Goal: Task Accomplishment & Management: Use online tool/utility

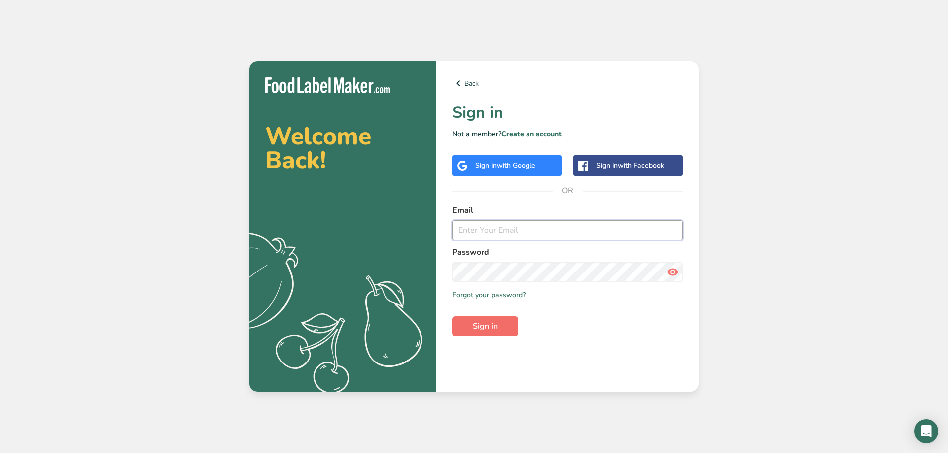
type input "[PERSON_NAME][EMAIL_ADDRESS][DOMAIN_NAME]"
click at [477, 327] on span "Sign in" at bounding box center [485, 326] width 25 height 12
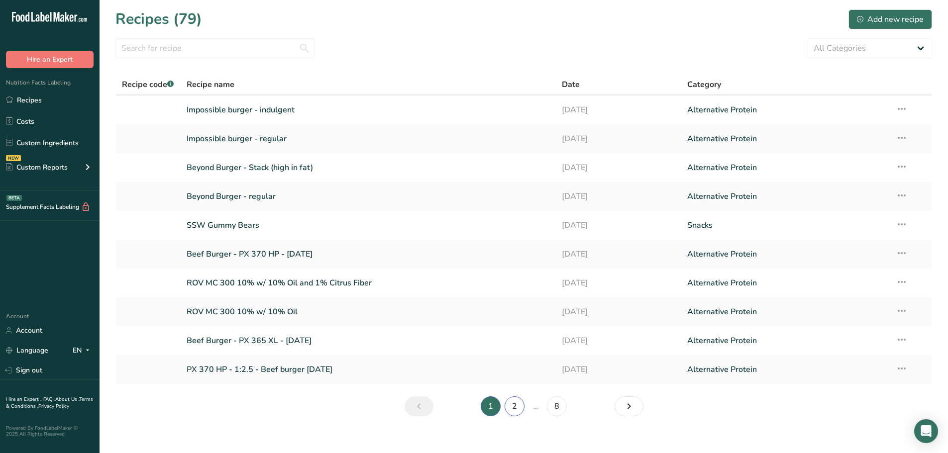
click at [519, 409] on link "2" at bounding box center [515, 407] width 20 height 20
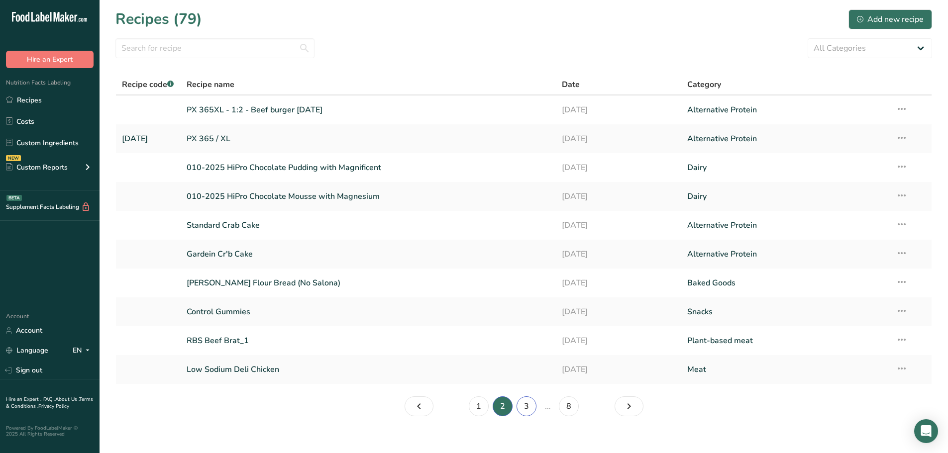
click at [529, 408] on link "3" at bounding box center [526, 407] width 20 height 20
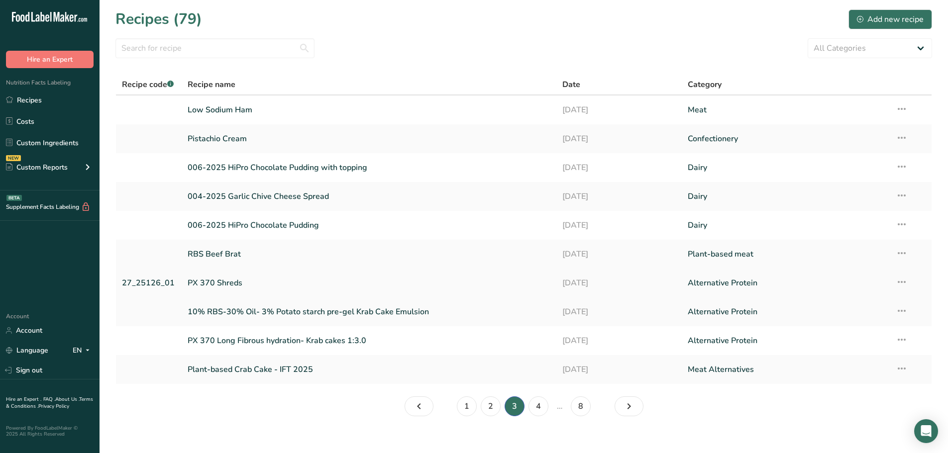
click at [225, 278] on link "PX 370 Shreds" at bounding box center [369, 283] width 363 height 21
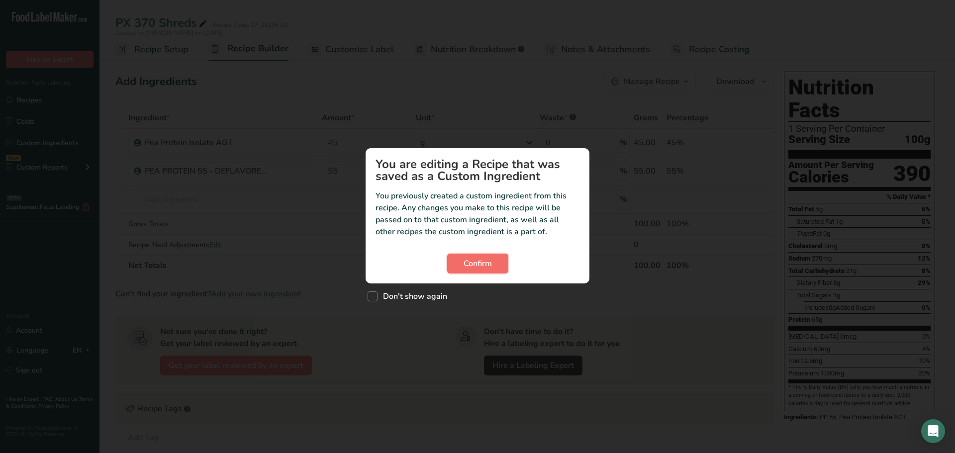
click at [489, 265] on span "Confirm" at bounding box center [478, 264] width 28 height 12
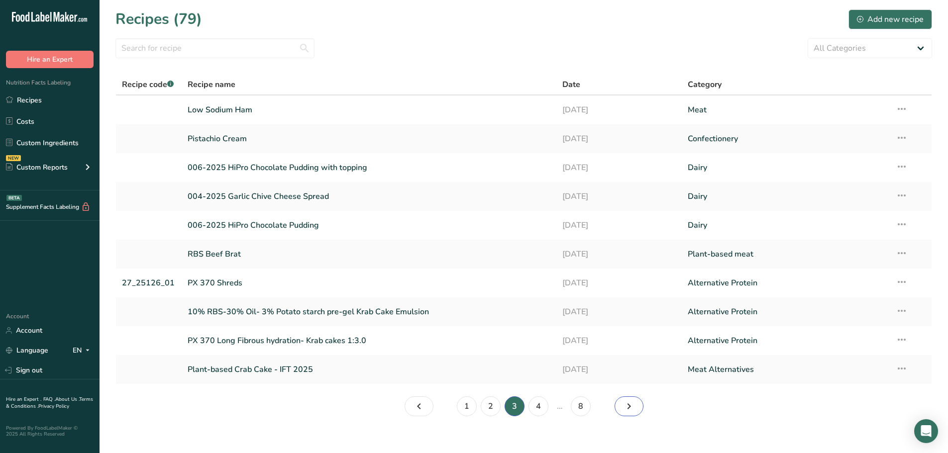
click at [631, 403] on icon "Next page" at bounding box center [629, 407] width 12 height 18
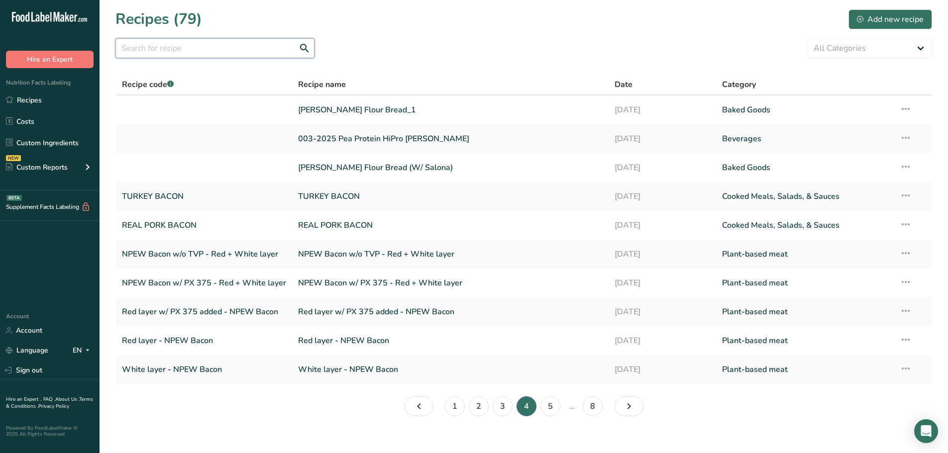
click at [152, 46] on input "text" at bounding box center [214, 48] width 199 height 20
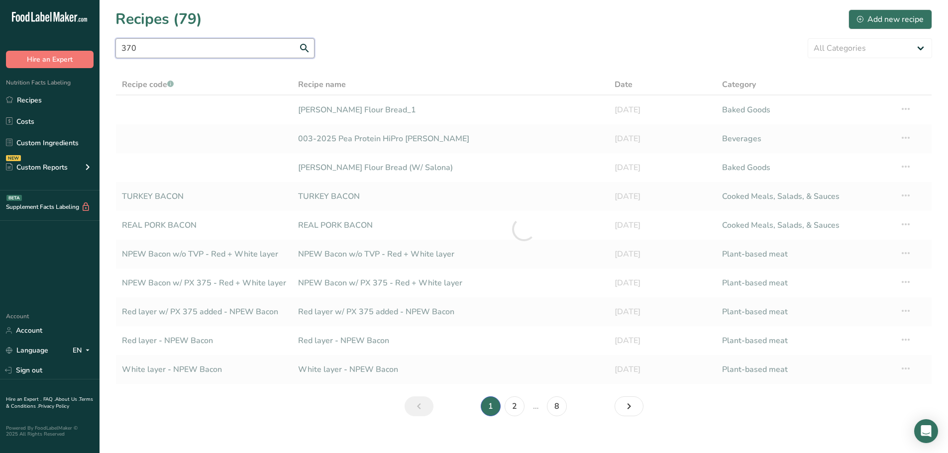
type input "370"
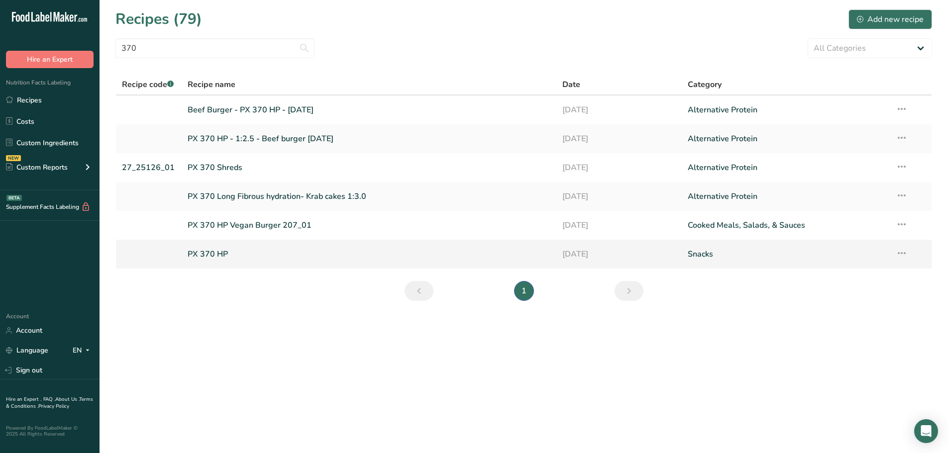
click at [226, 258] on link "PX 370 HP" at bounding box center [369, 254] width 363 height 21
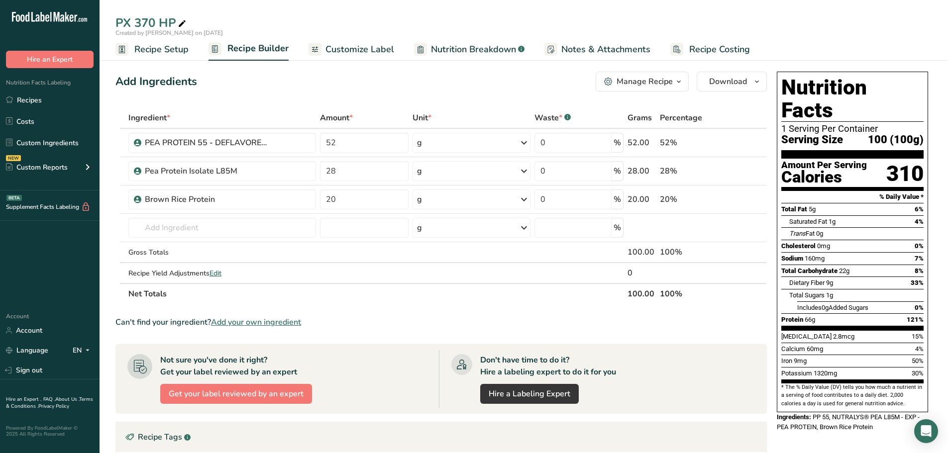
click at [469, 48] on span "Nutrition Breakdown" at bounding box center [473, 49] width 85 height 13
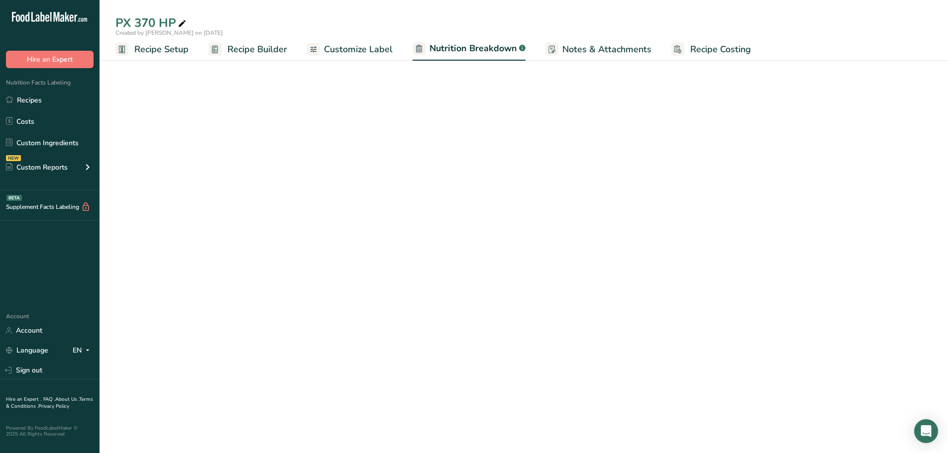
select select "Calories"
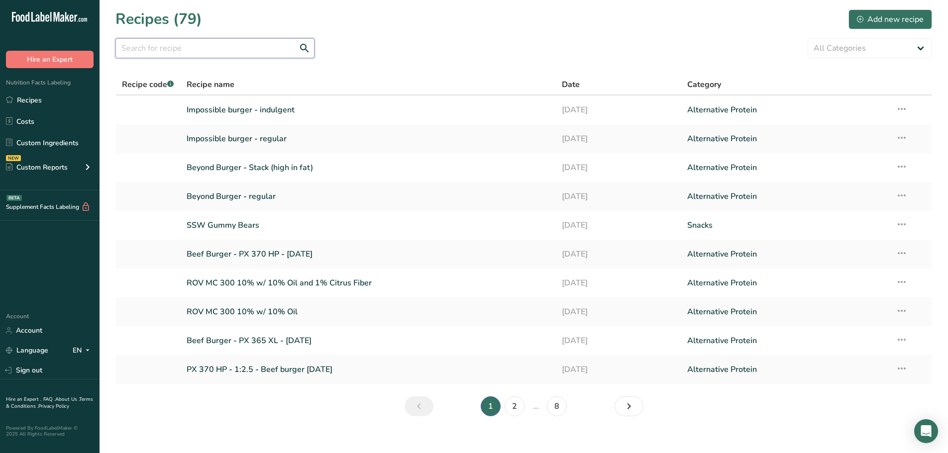
click at [181, 55] on input "text" at bounding box center [214, 48] width 199 height 20
type input "375"
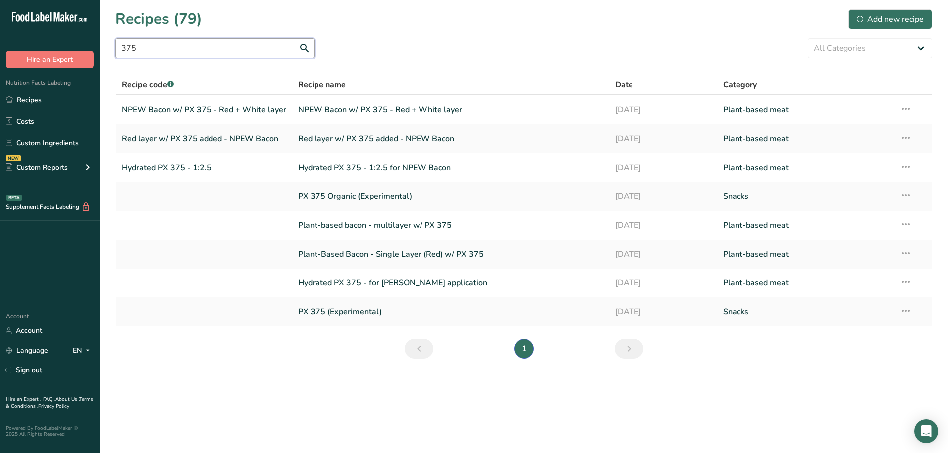
drag, startPoint x: 181, startPoint y: 55, endPoint x: 94, endPoint y: 49, distance: 87.3
click at [94, 49] on div ".a-20{fill:#fff;} Hire an Expert Nutrition Facts Labeling Recipes Costs Custom …" at bounding box center [474, 226] width 948 height 453
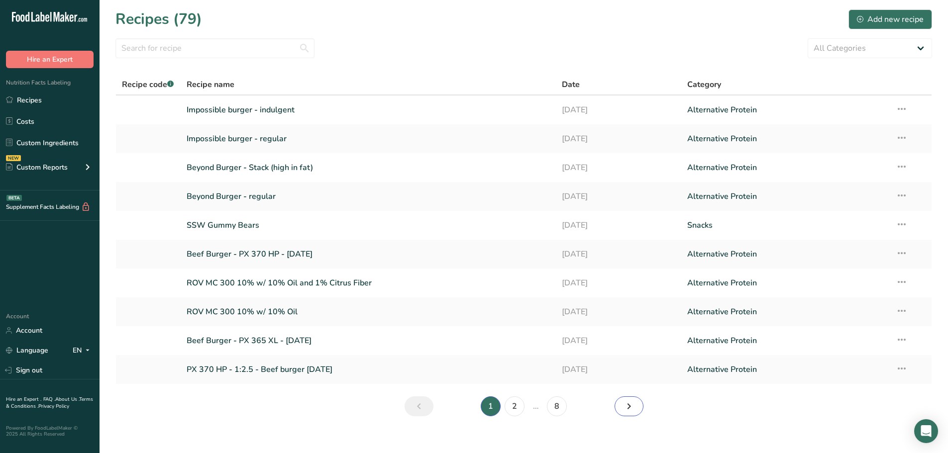
click at [637, 407] on link "Next page" at bounding box center [628, 407] width 29 height 20
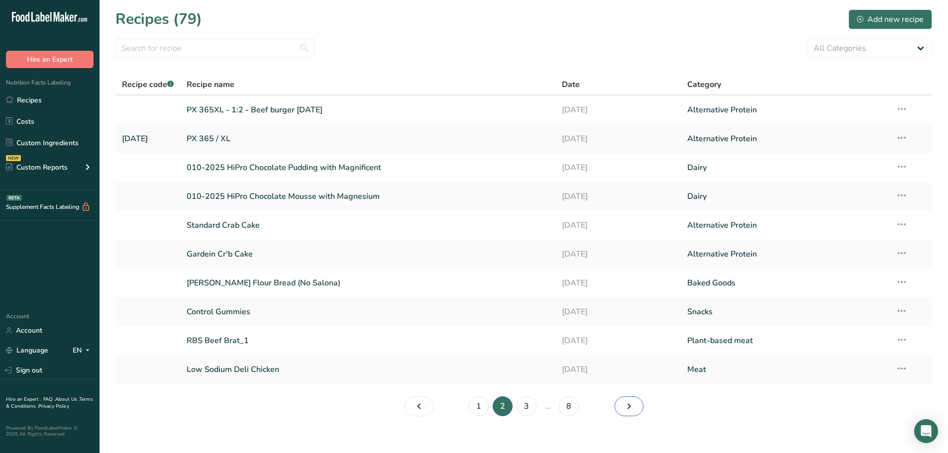
click at [640, 406] on link "Page 3." at bounding box center [628, 407] width 29 height 20
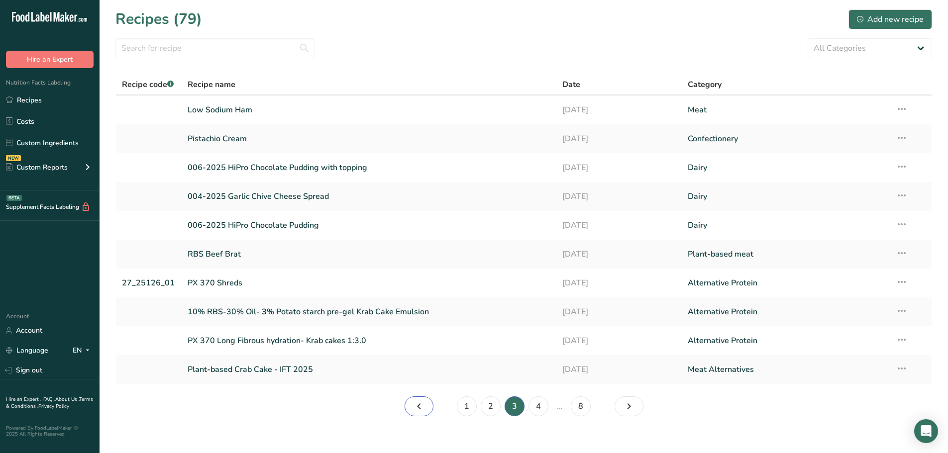
click at [420, 404] on icon "Page 2." at bounding box center [419, 407] width 12 height 18
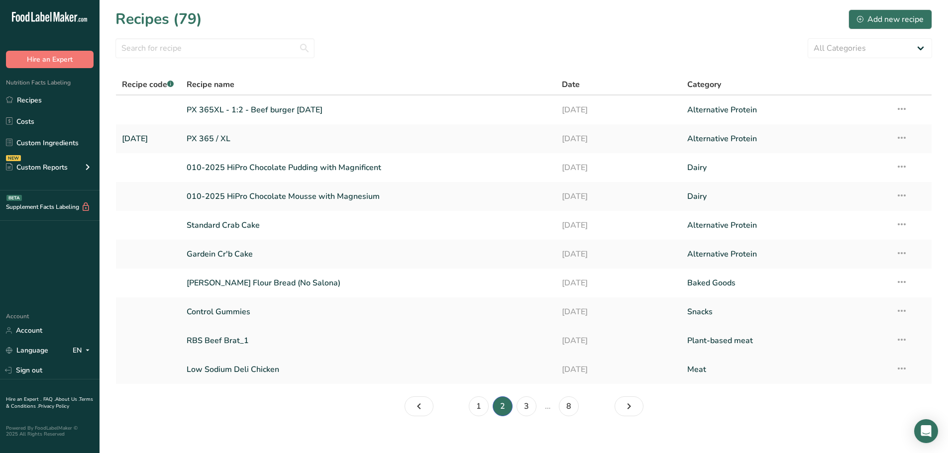
click at [231, 333] on link "RBS Beef Brat_1" at bounding box center [369, 340] width 364 height 21
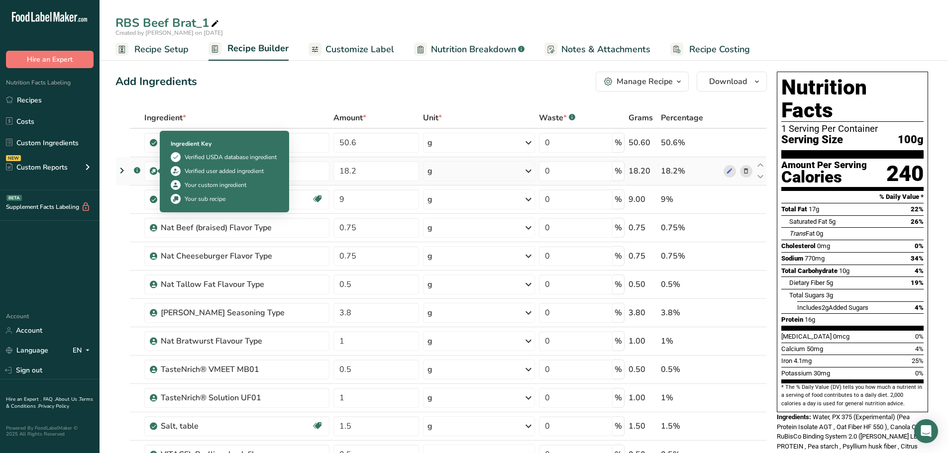
click at [152, 171] on img at bounding box center [153, 171] width 7 height 7
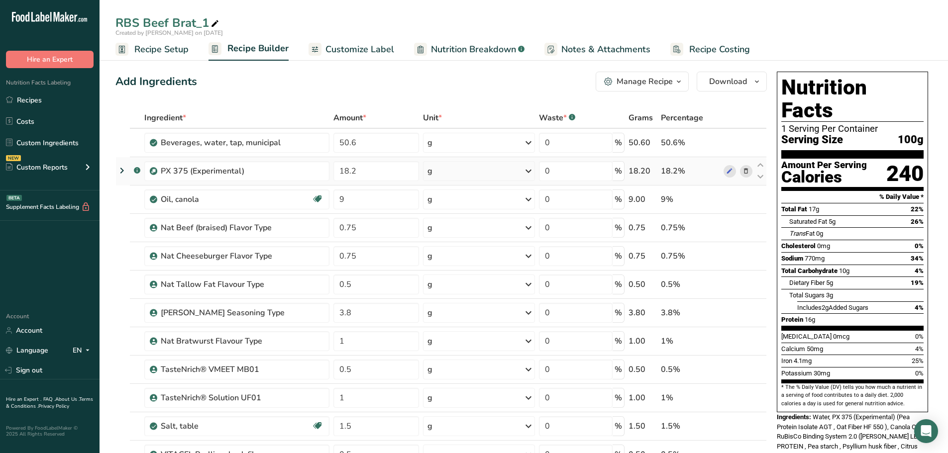
click at [123, 172] on icon at bounding box center [122, 171] width 12 height 18
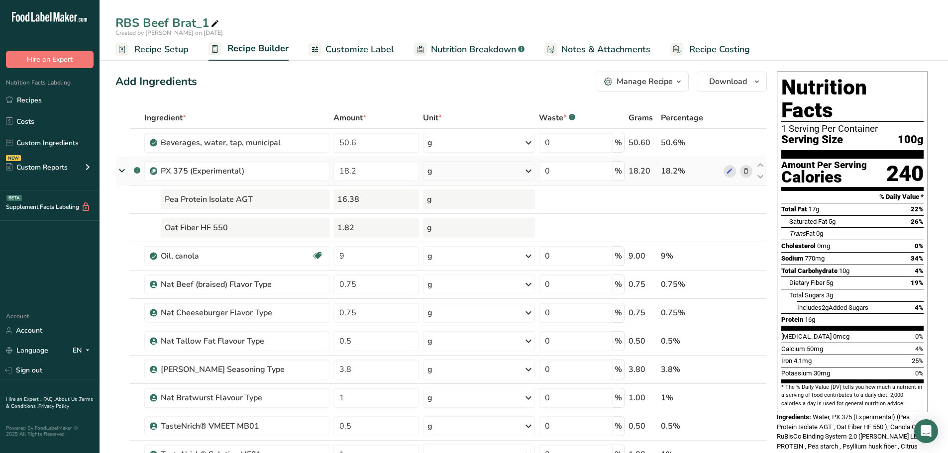
click at [123, 172] on icon at bounding box center [122, 171] width 18 height 12
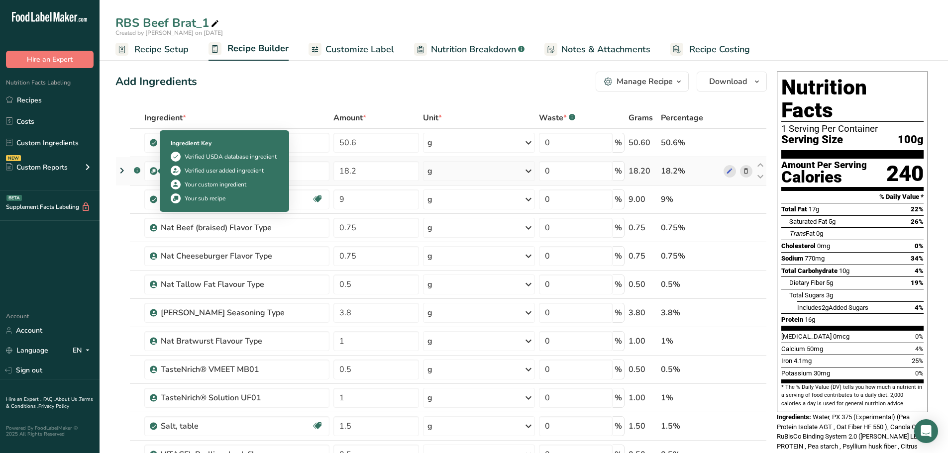
click at [153, 172] on img at bounding box center [153, 171] width 7 height 7
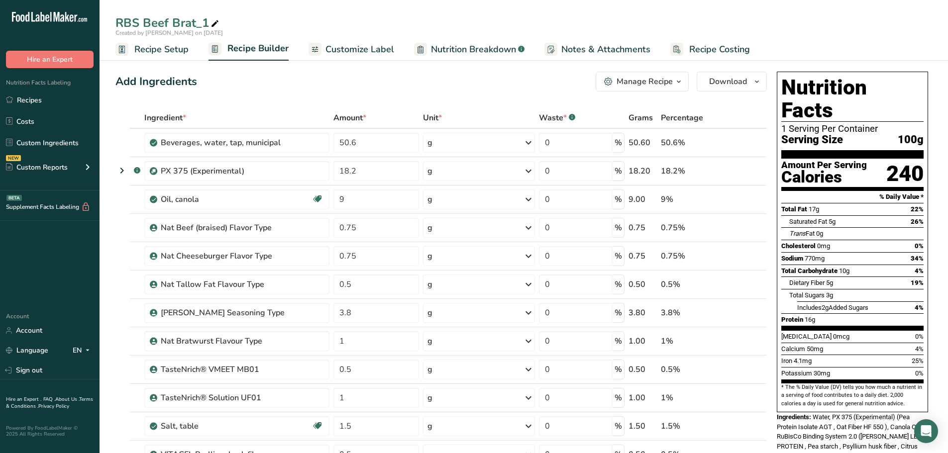
click at [669, 80] on div "Manage Recipe" at bounding box center [644, 82] width 56 height 12
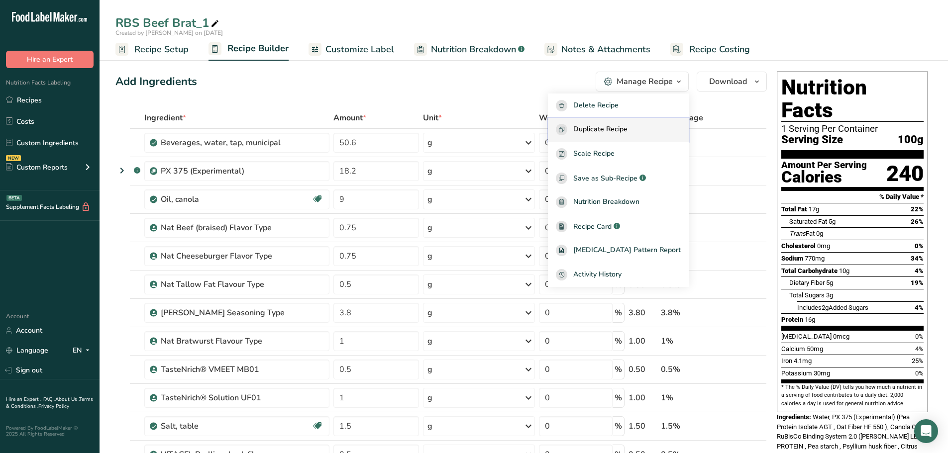
click at [626, 126] on span "Duplicate Recipe" at bounding box center [600, 129] width 54 height 11
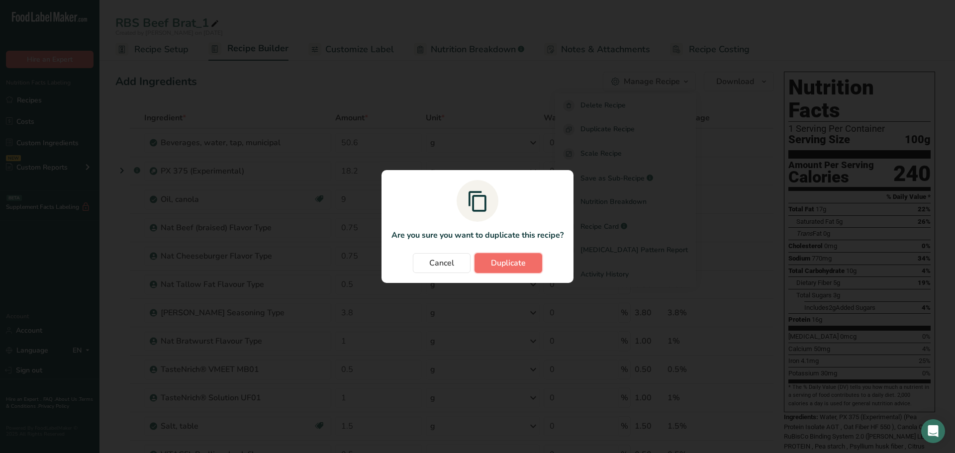
click at [498, 258] on span "Duplicate" at bounding box center [508, 263] width 35 height 12
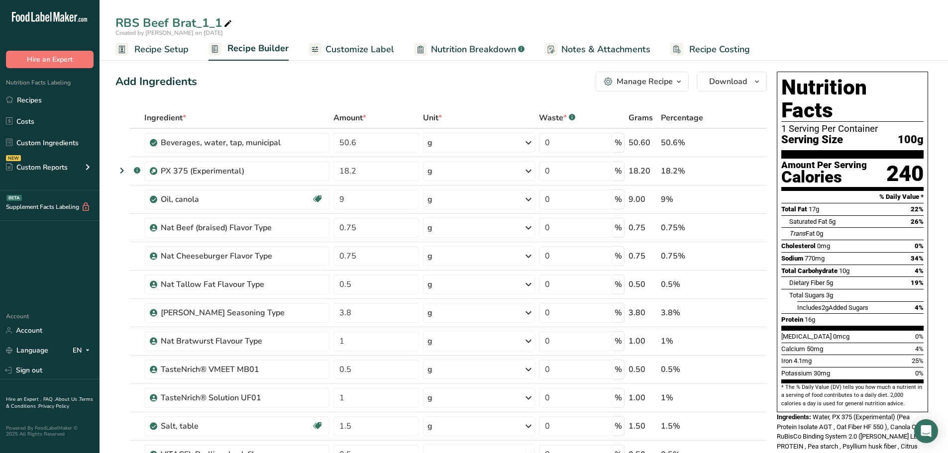
click at [234, 23] on div "RBS Beef Brat_1_1" at bounding box center [524, 23] width 848 height 18
click at [225, 23] on icon at bounding box center [227, 24] width 9 height 14
click at [335, 15] on input "RBS Beef Brat SSG 25" at bounding box center [523, 23] width 816 height 18
type input "RBS Beef Brat SSG 25"
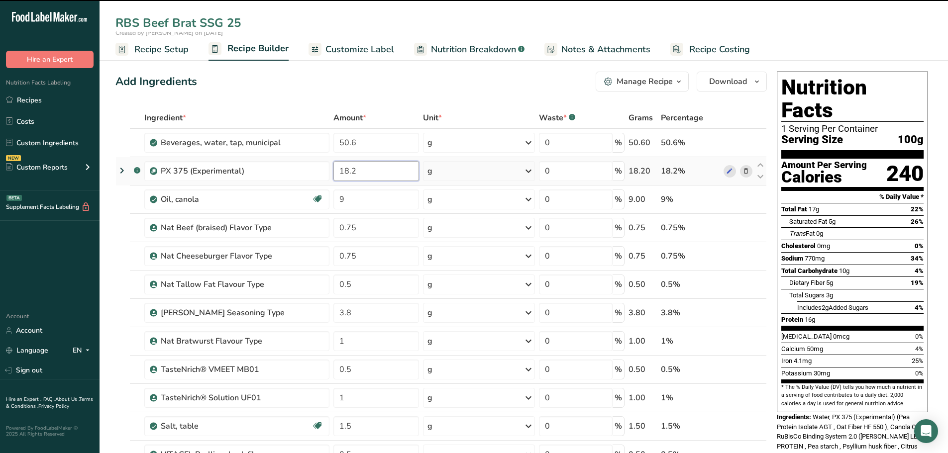
drag, startPoint x: 376, startPoint y: 168, endPoint x: 329, endPoint y: 166, distance: 46.8
click at [329, 166] on tr ".a-a{fill:#347362;}.b-a{fill:#fff;} PX 375 (Experimental) 18.2 g Weight Units g…" at bounding box center [441, 171] width 650 height 28
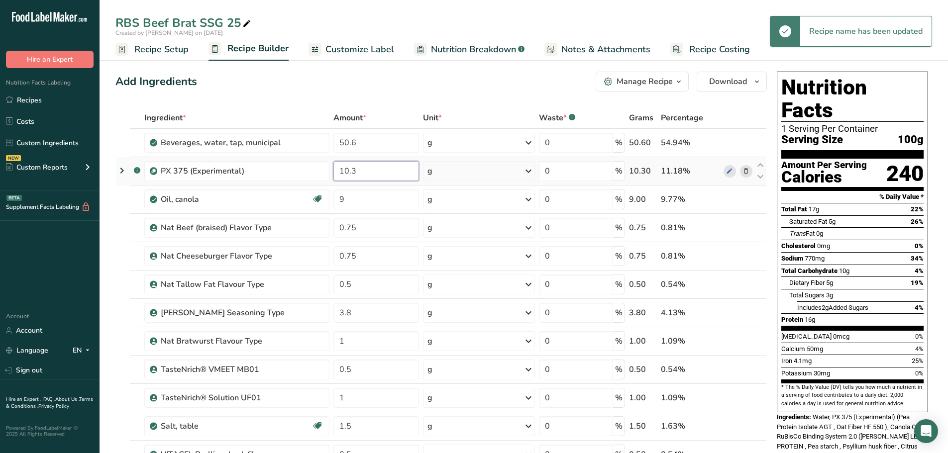
type input "10.3"
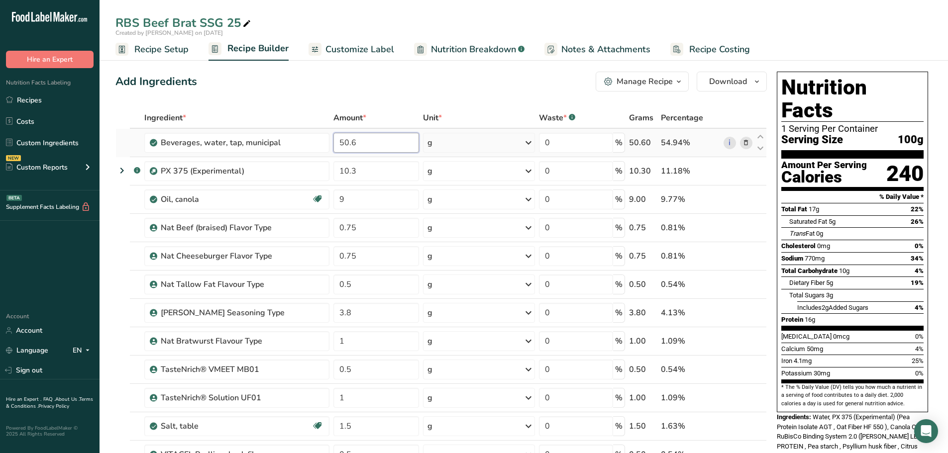
click at [379, 142] on div "Ingredient * Amount * Unit * Waste * .a-a{fill:#347362;}.b-a{fill:#fff;} Grams …" at bounding box center [440, 404] width 651 height 594
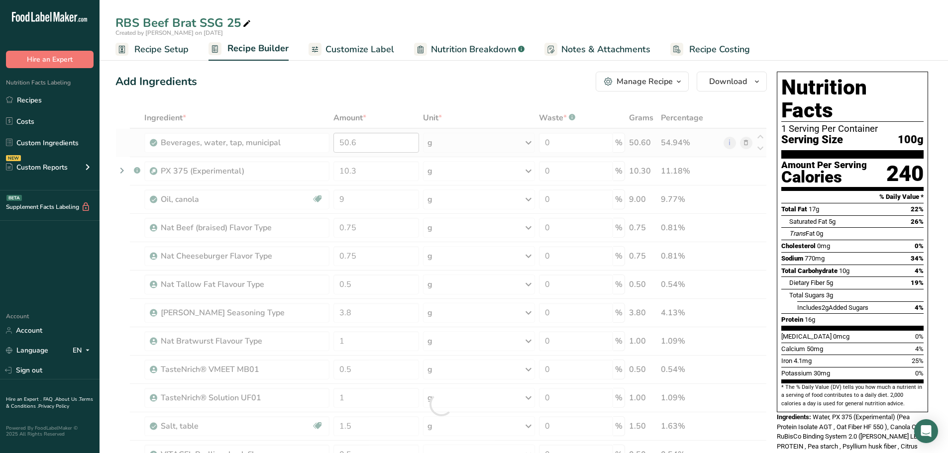
click at [379, 142] on div at bounding box center [440, 404] width 651 height 594
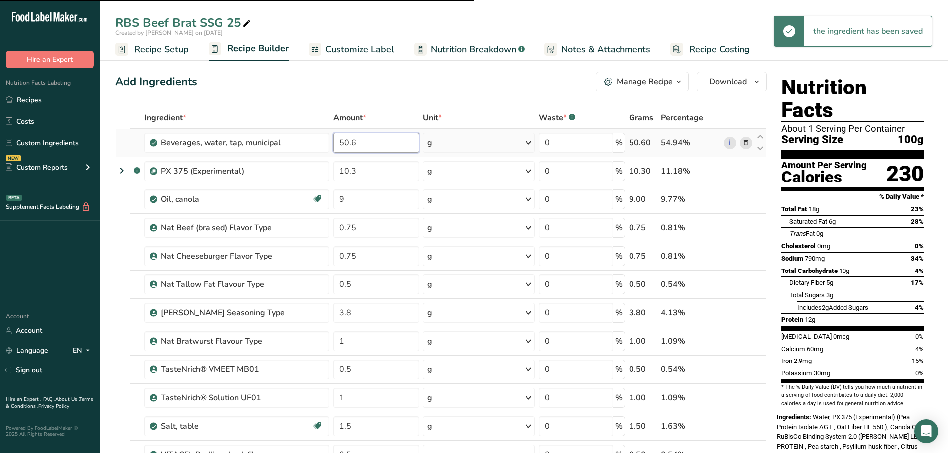
click at [367, 142] on input "50.6" at bounding box center [376, 143] width 86 height 20
drag, startPoint x: 367, startPoint y: 142, endPoint x: 320, endPoint y: 139, distance: 46.8
click at [320, 139] on tr "Beverages, water, tap, municipal 50.6 g Portions 1 fl oz 1 bottle 8 fl oz 1 lit…" at bounding box center [441, 143] width 650 height 28
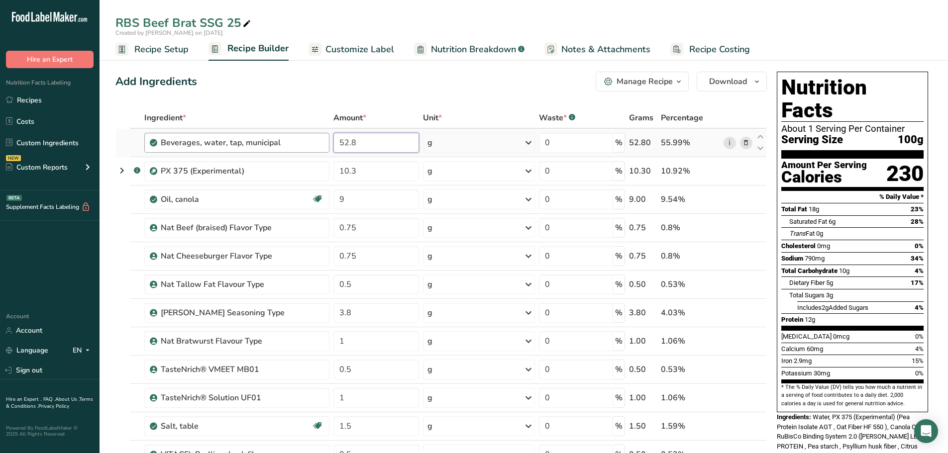
type input "52.8"
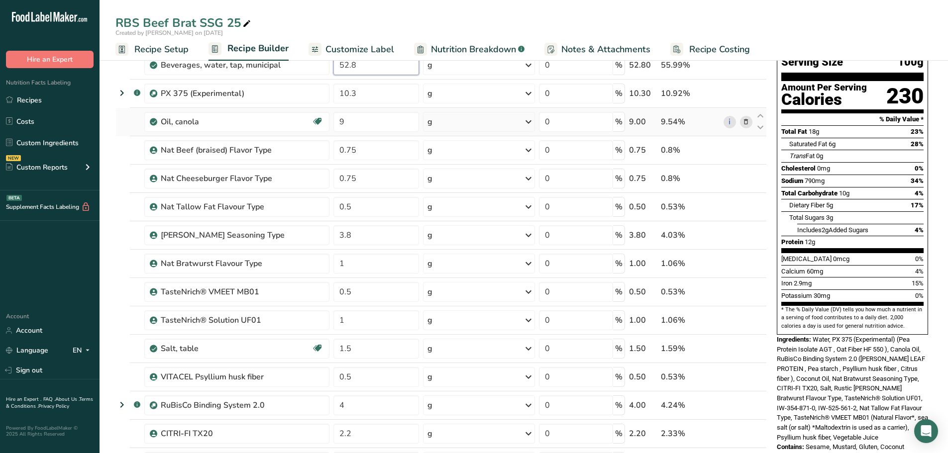
scroll to position [100, 0]
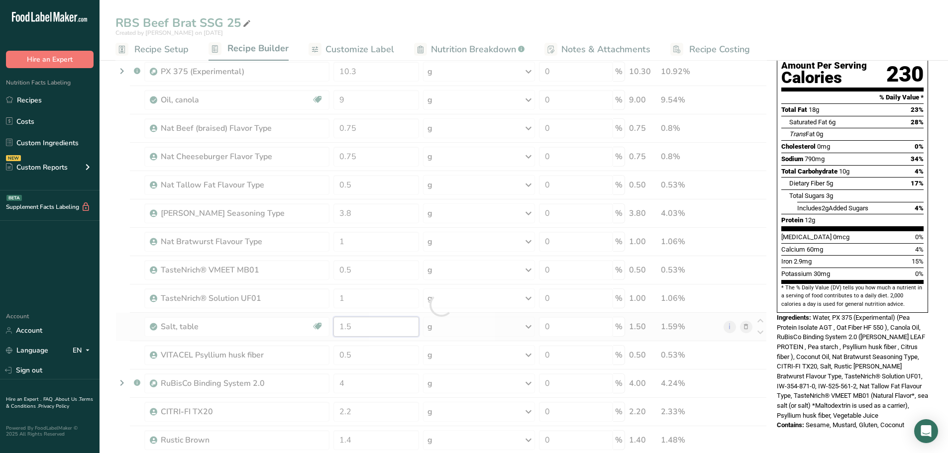
click at [351, 328] on div "Ingredient * Amount * Unit * Waste * .a-a{fill:#347362;}.b-a{fill:#fff;} Grams …" at bounding box center [440, 305] width 651 height 594
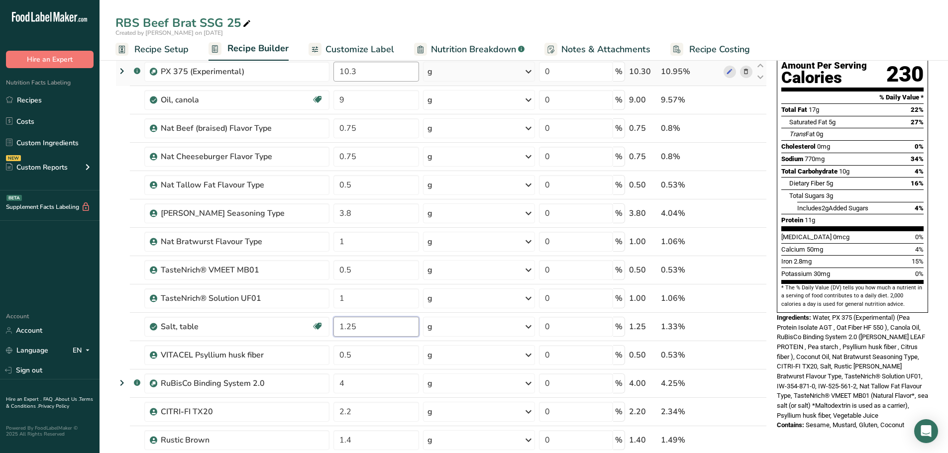
type input "1.25"
click at [370, 73] on div "Ingredient * Amount * Unit * Waste * .a-a{fill:#347362;}.b-a{fill:#fff;} Grams …" at bounding box center [440, 305] width 651 height 594
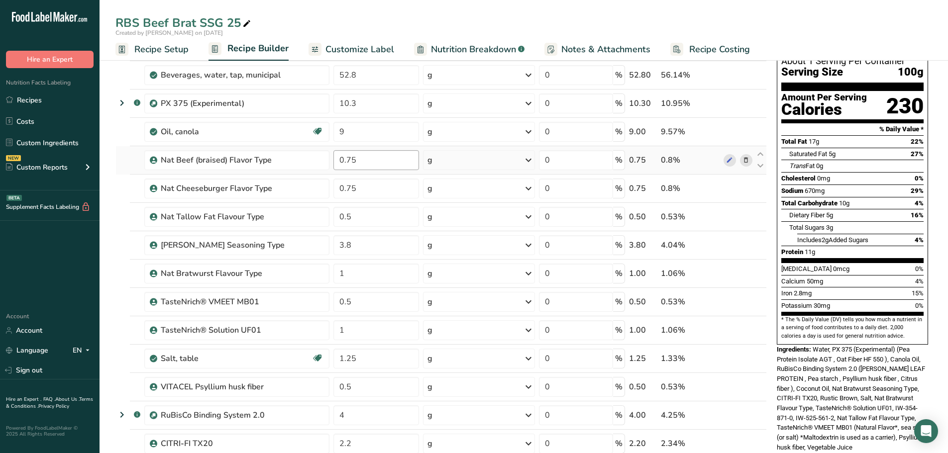
scroll to position [50, 0]
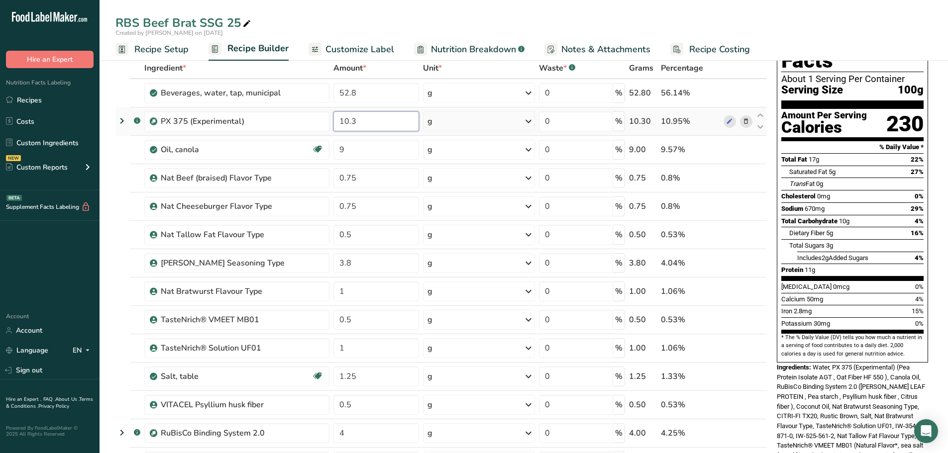
click at [377, 121] on input "10.3" at bounding box center [376, 121] width 86 height 20
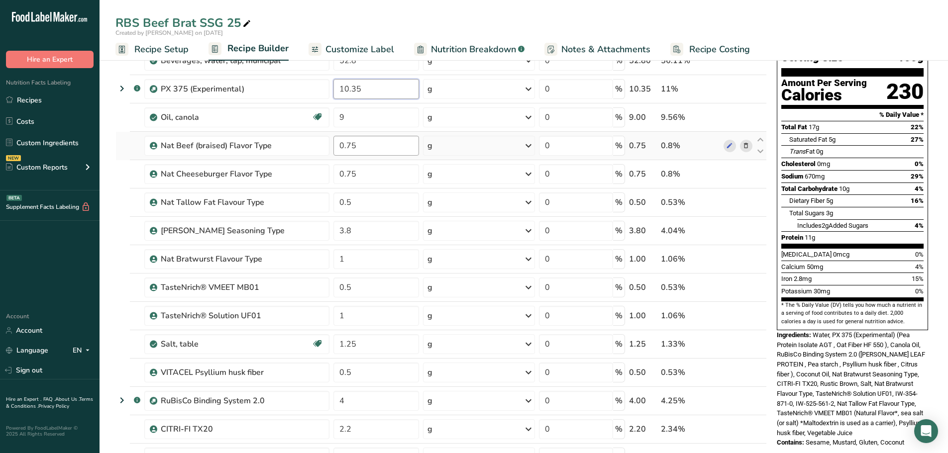
scroll to position [100, 0]
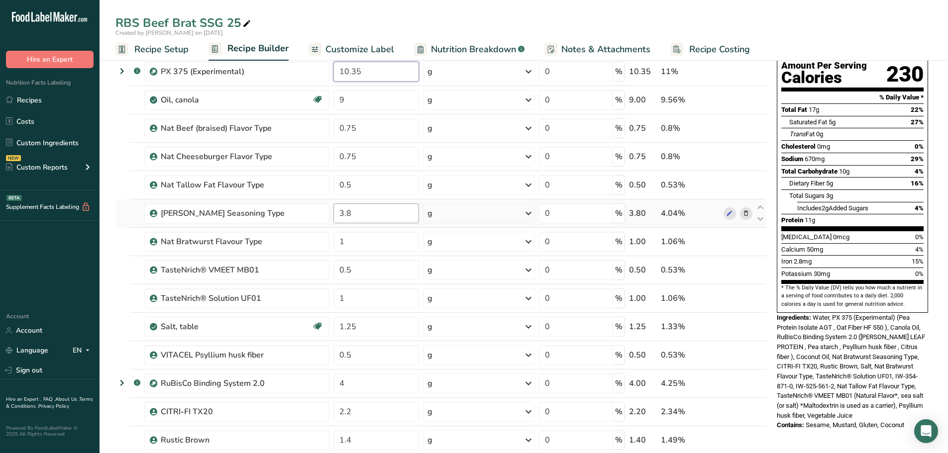
type input "10.35"
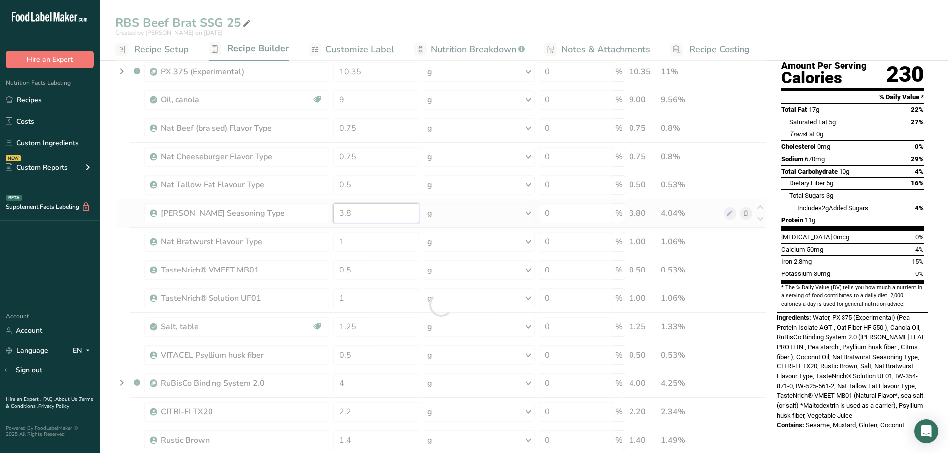
click at [361, 210] on div "Ingredient * Amount * Unit * Waste * .a-a{fill:#347362;}.b-a{fill:#fff;} Grams …" at bounding box center [440, 305] width 651 height 594
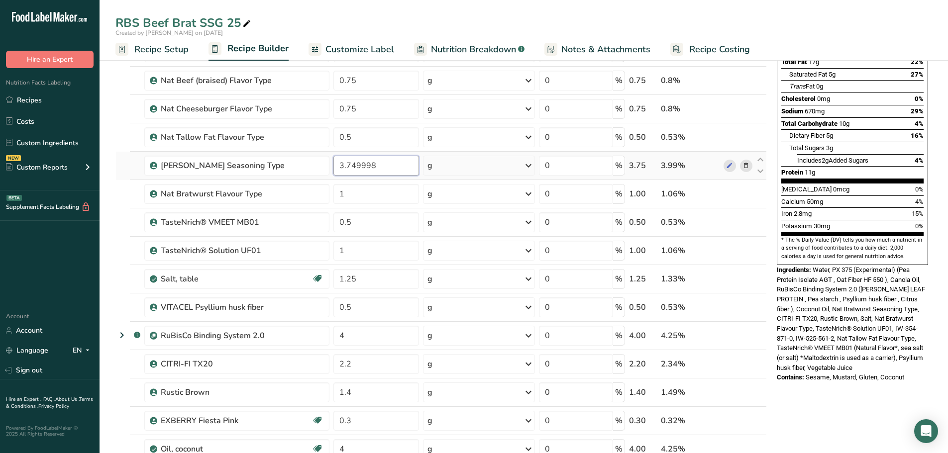
scroll to position [199, 0]
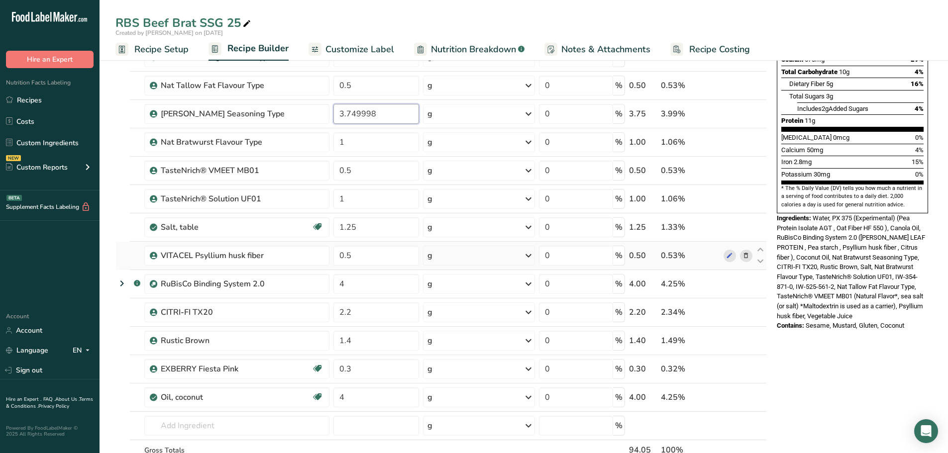
type input "3.749998"
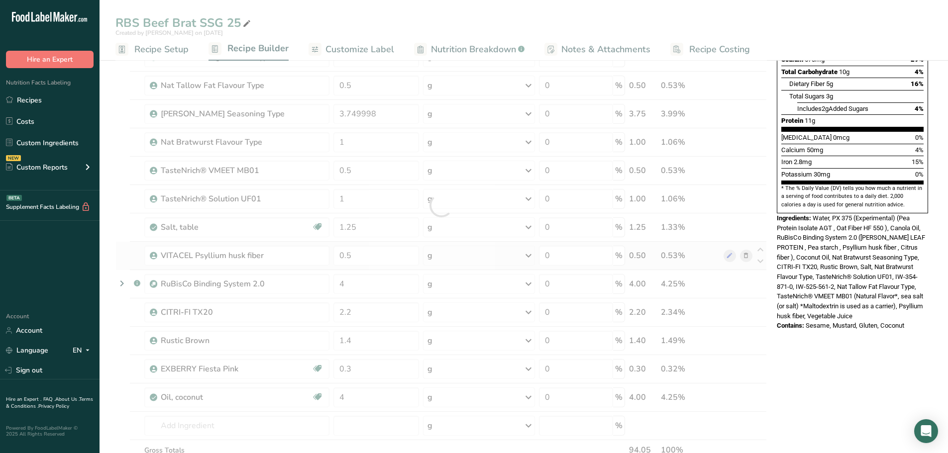
click at [746, 253] on div "Ingredient * Amount * Unit * Waste * .a-a{fill:#347362;}.b-a{fill:#fff;} Grams …" at bounding box center [440, 205] width 651 height 594
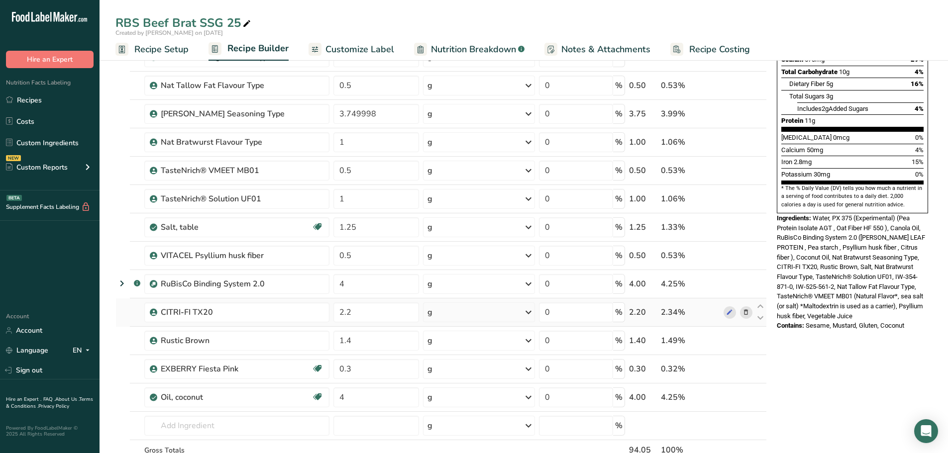
click at [747, 313] on icon at bounding box center [745, 312] width 7 height 10
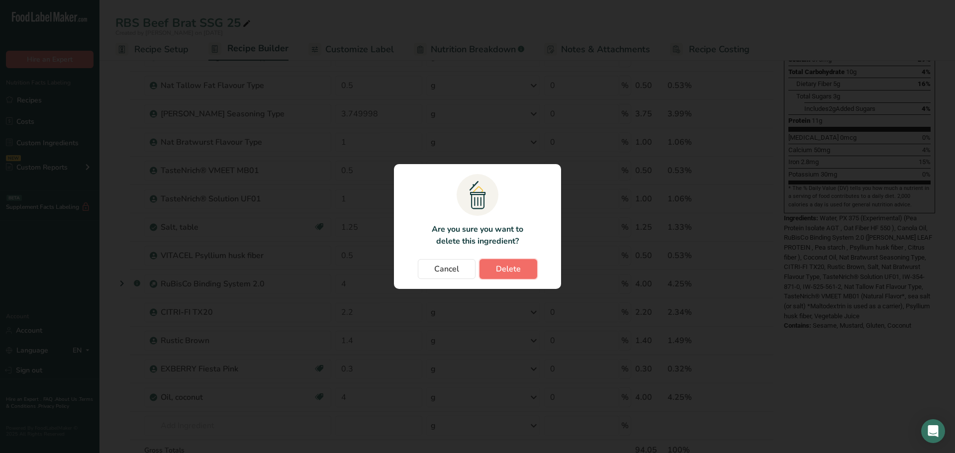
click at [521, 272] on button "Delete" at bounding box center [509, 269] width 58 height 20
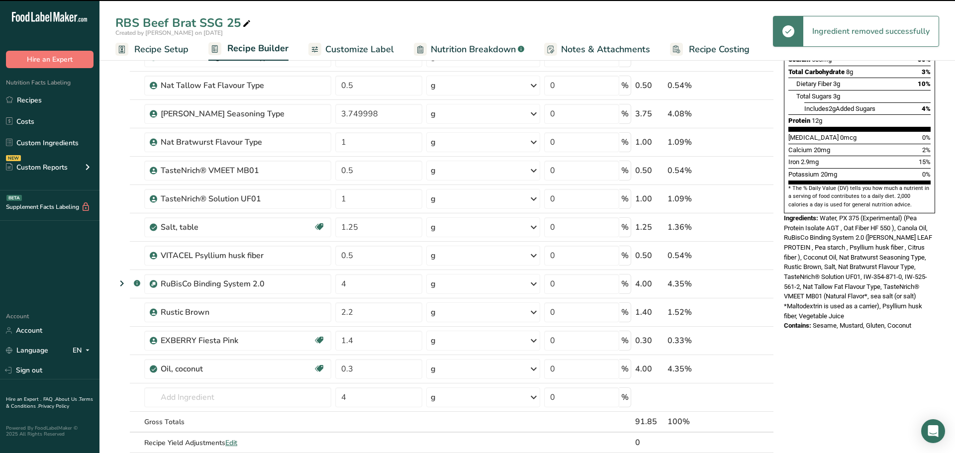
type input "1.4"
type input "0.3"
type input "4"
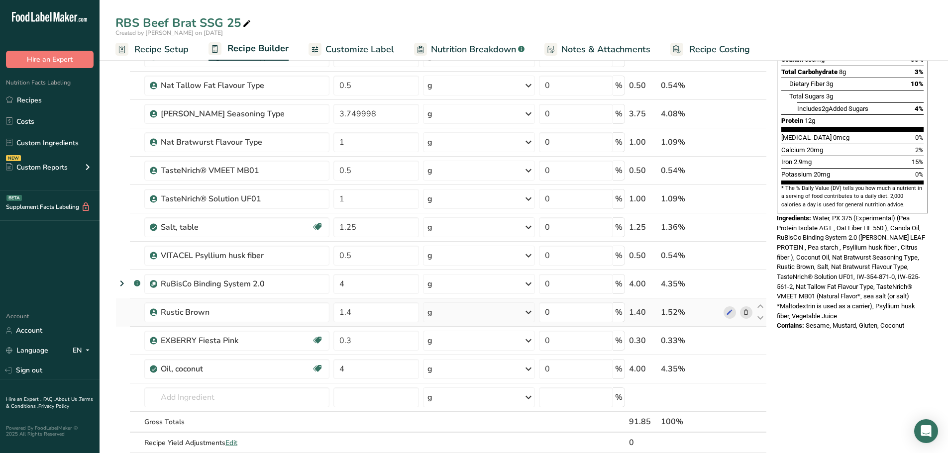
click at [746, 313] on icon at bounding box center [745, 312] width 7 height 10
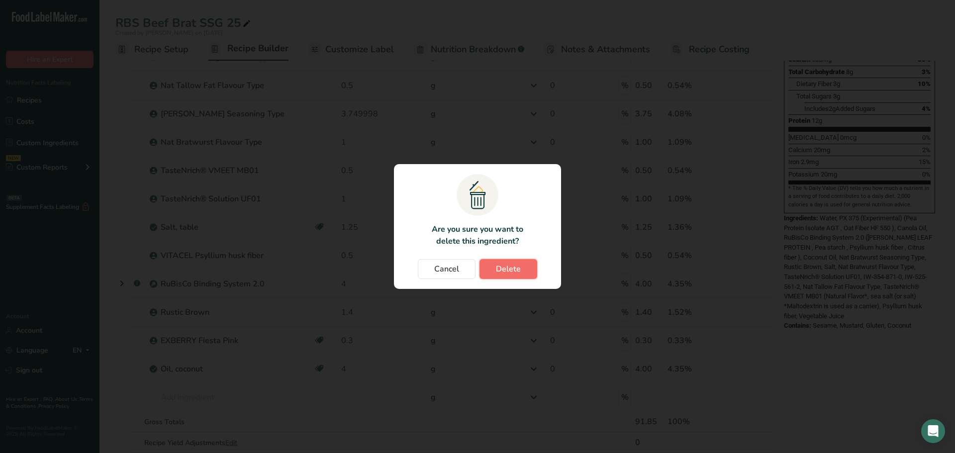
click at [506, 271] on span "Delete" at bounding box center [508, 269] width 25 height 12
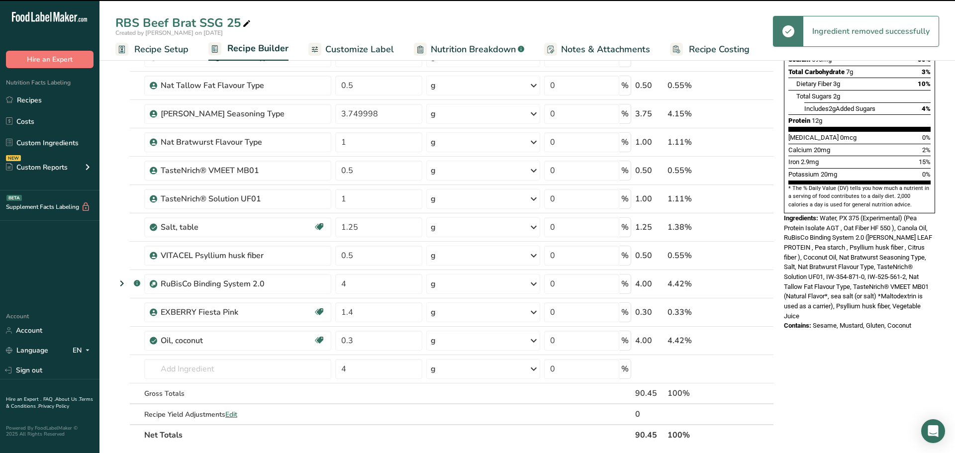
type input "0.3"
type input "4"
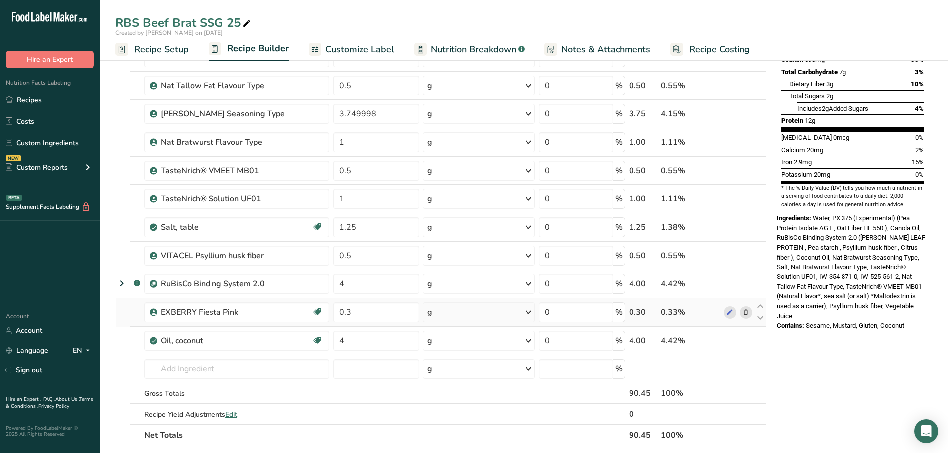
click at [744, 312] on icon at bounding box center [745, 312] width 7 height 10
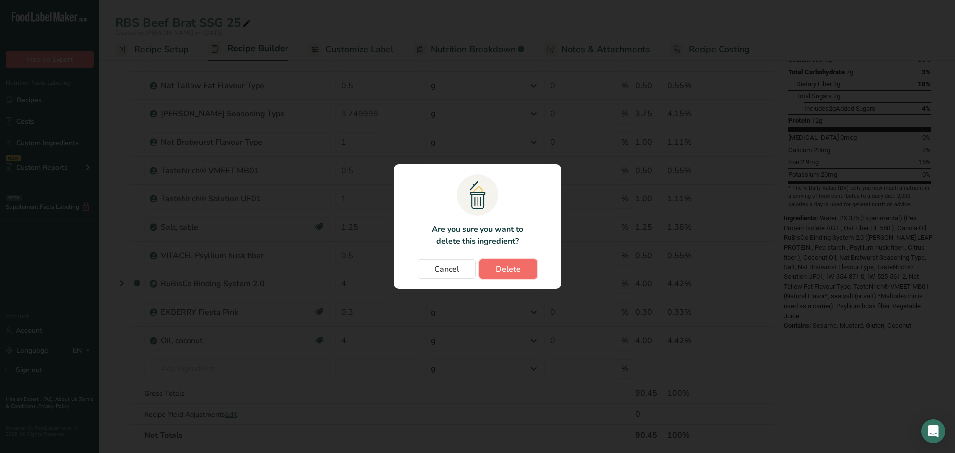
click at [508, 267] on span "Delete" at bounding box center [508, 269] width 25 height 12
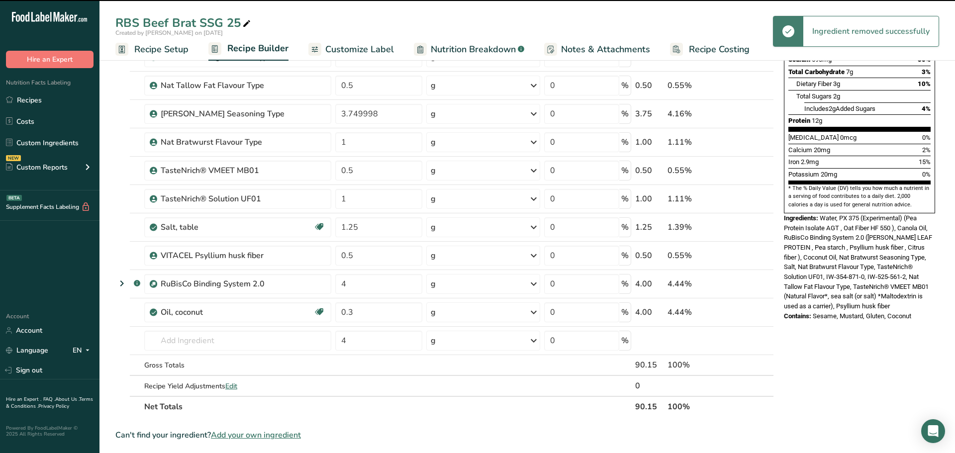
type input "4"
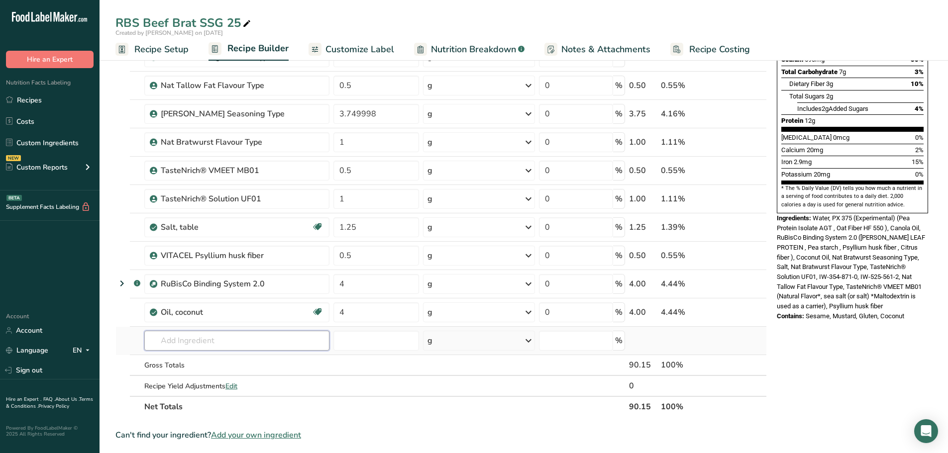
click at [223, 343] on input "text" at bounding box center [236, 341] width 185 height 20
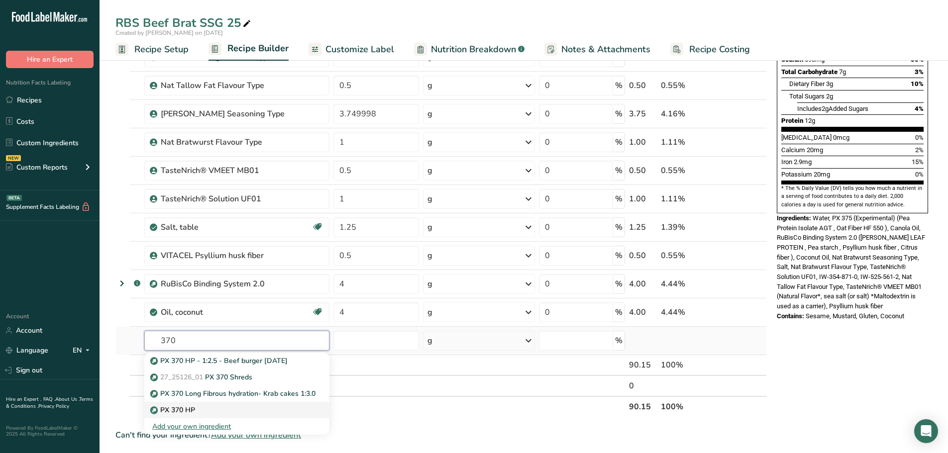
type input "370"
click at [182, 407] on p "PX 370 HP" at bounding box center [173, 410] width 43 height 10
type input "PX 370 HP"
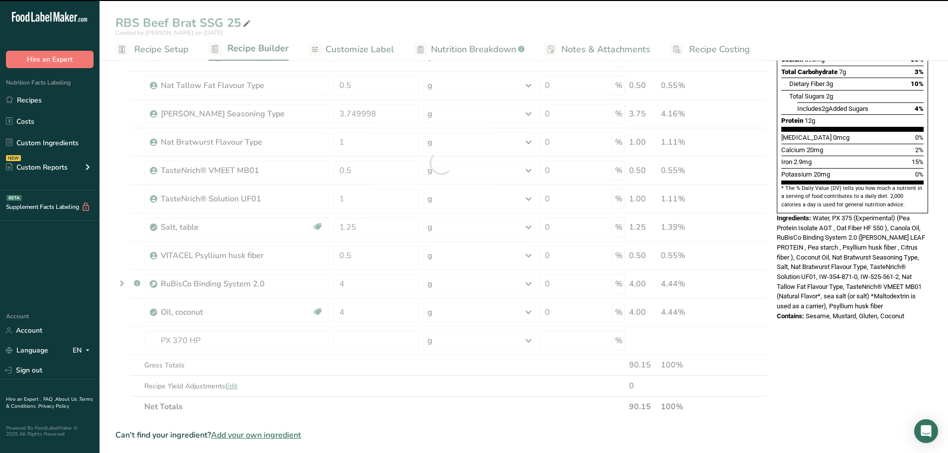
type input "0"
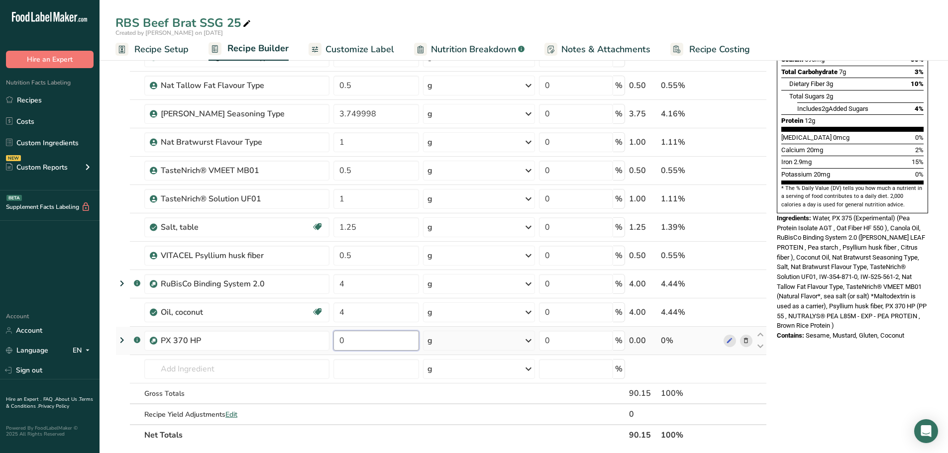
drag, startPoint x: 361, startPoint y: 338, endPoint x: 333, endPoint y: 340, distance: 28.4
click at [333, 339] on input "0" at bounding box center [376, 341] width 86 height 20
type input "10.35"
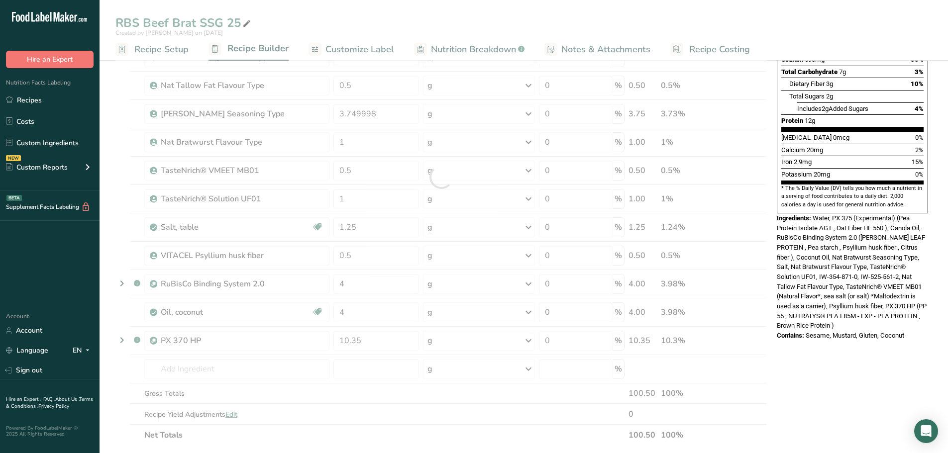
click at [106, 380] on section "Add Ingredients Manage Recipe Delete Recipe Duplicate Recipe Scale Recipe Save …" at bounding box center [524, 333] width 848 height 961
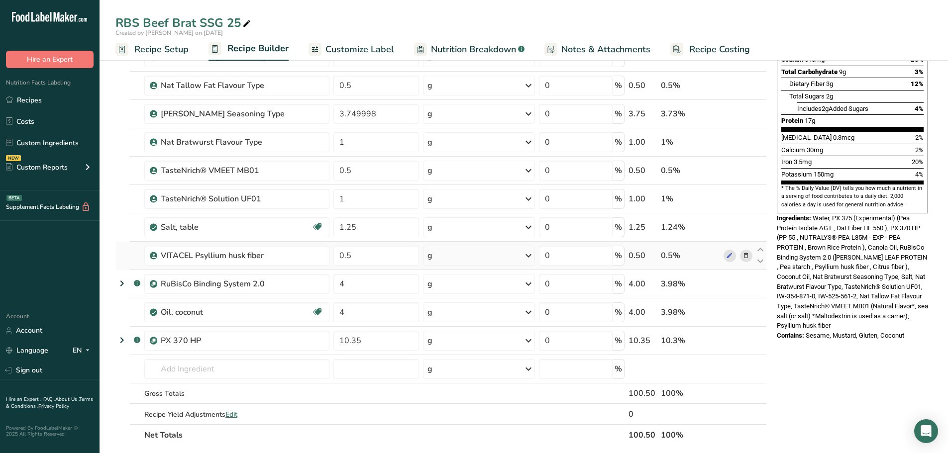
click at [746, 253] on icon at bounding box center [745, 256] width 7 height 10
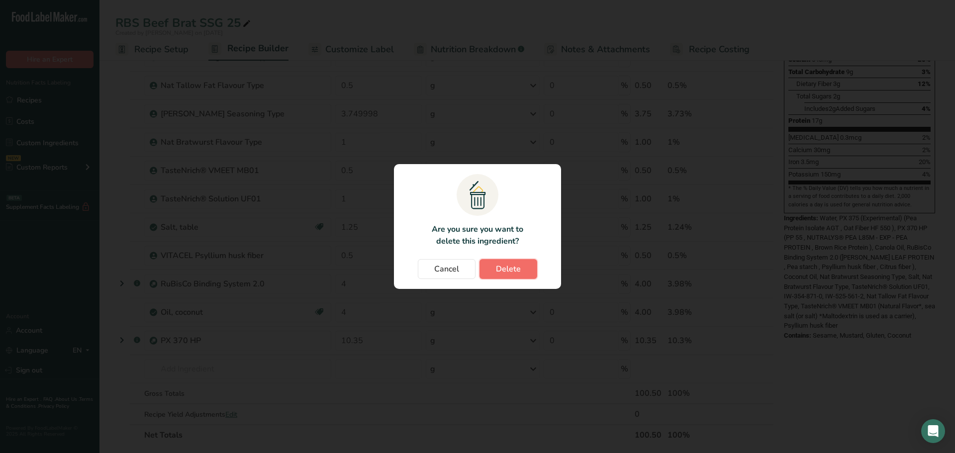
click at [518, 268] on span "Delete" at bounding box center [508, 269] width 25 height 12
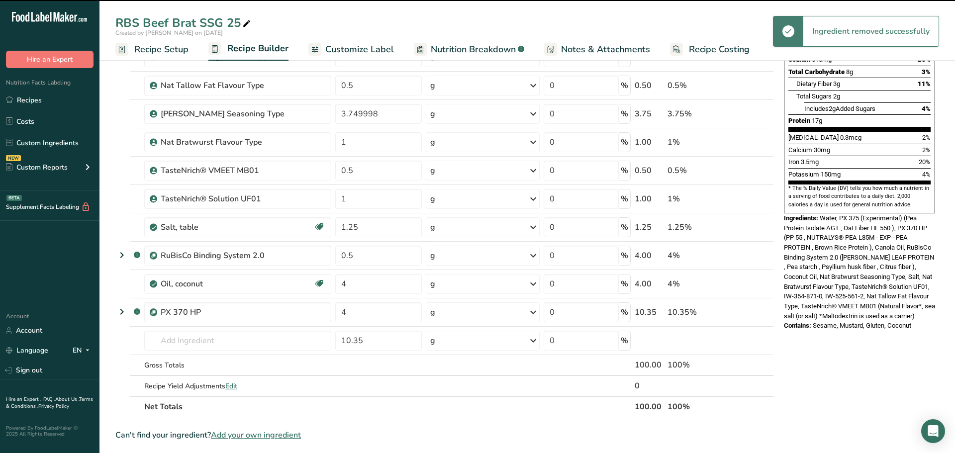
type input "4"
type input "10.35"
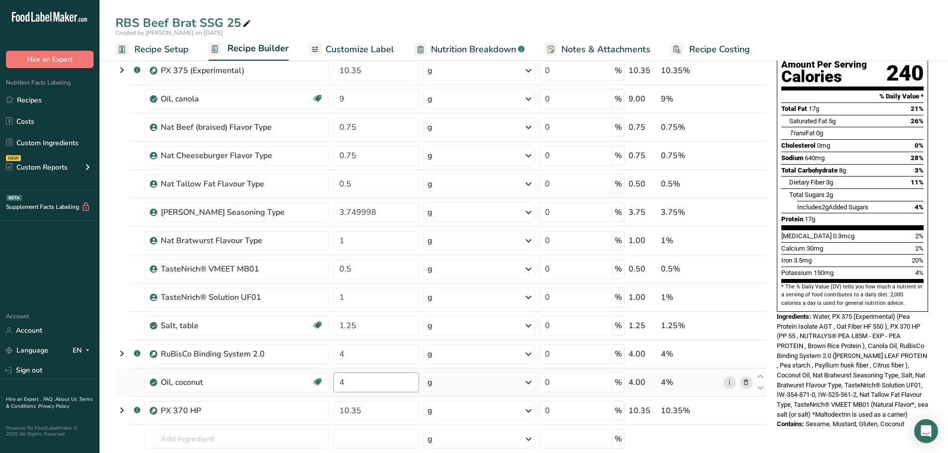
scroll to position [149, 0]
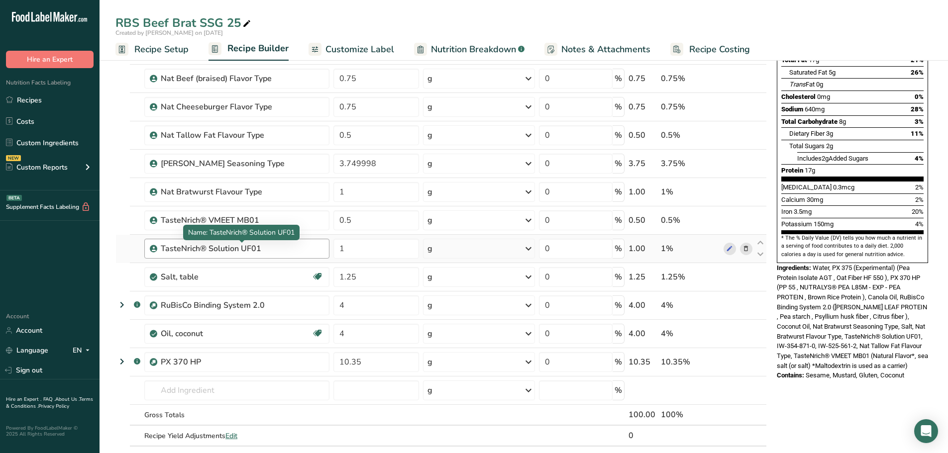
click at [170, 249] on div "TasteNrich® Solution UF01" at bounding box center [223, 249] width 124 height 12
click at [122, 252] on td at bounding box center [123, 249] width 14 height 28
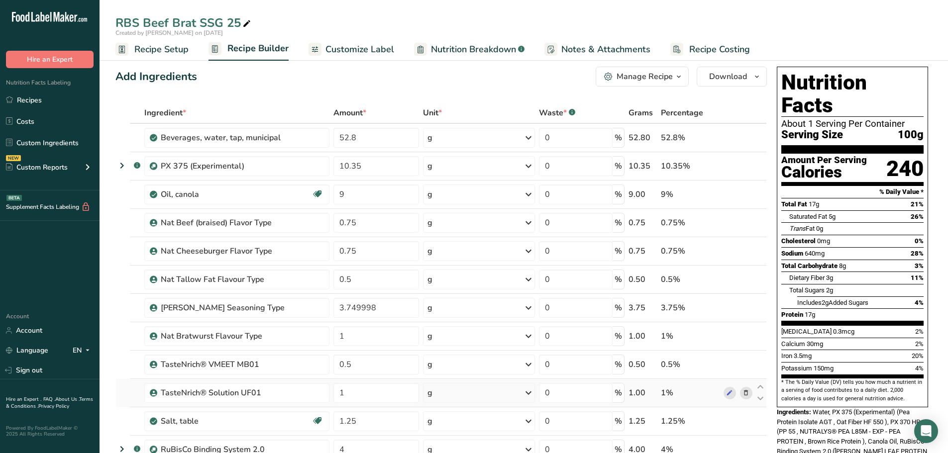
scroll to position [0, 0]
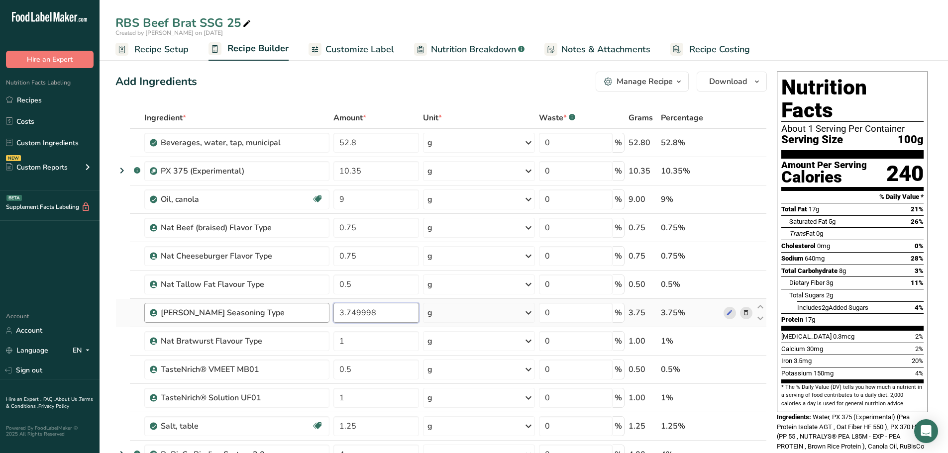
drag, startPoint x: 402, startPoint y: 313, endPoint x: 298, endPoint y: 308, distance: 104.1
click at [298, 308] on tr "Nat Bratwurst Seasoning Type 3.749998 g Weight Units g kg mg See more Volume Un…" at bounding box center [441, 313] width 650 height 28
type input "3.75"
click at [488, 53] on span "Nutrition Breakdown" at bounding box center [473, 49] width 85 height 13
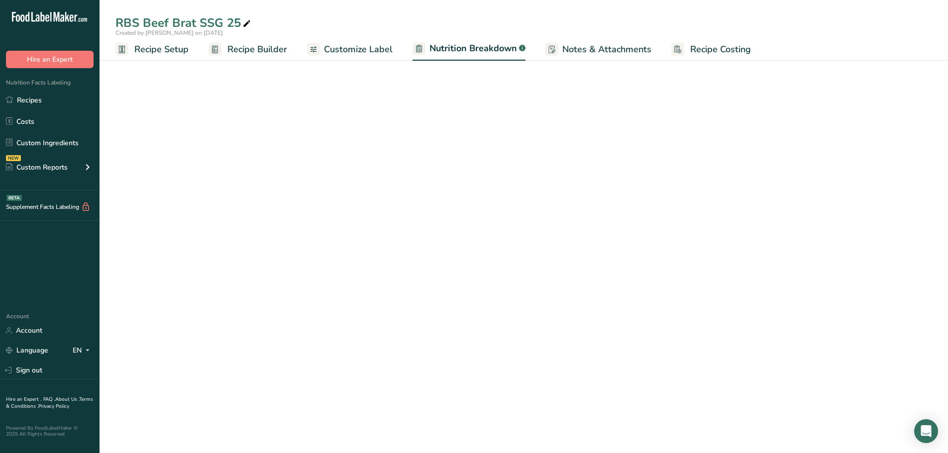
select select "Calories"
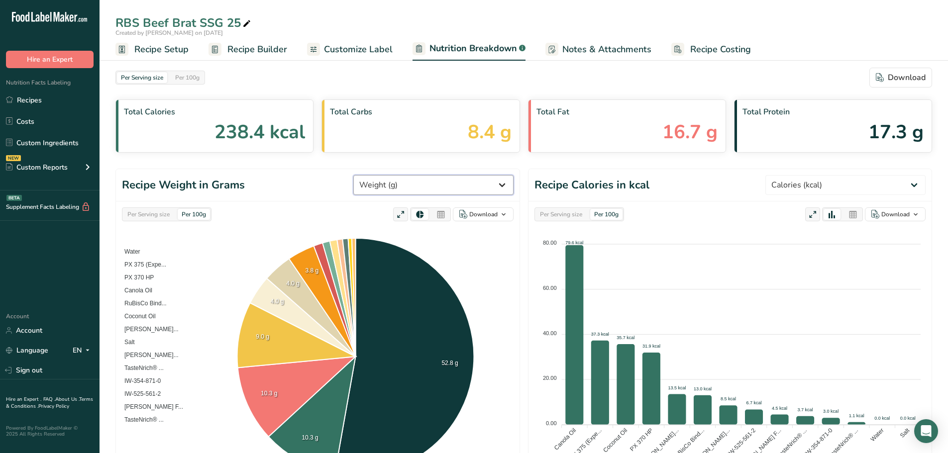
click at [486, 186] on select "Weight (g) Calories (kcal) Energy KJ (kj) Total Fat (g) Saturated Fat (g) Trans…" at bounding box center [433, 185] width 160 height 20
select select "Total Fat"
click at [391, 175] on select "Weight (g) Calories (kcal) Energy KJ (kj) Total Fat (g) Saturated Fat (g) Trans…" at bounding box center [433, 185] width 160 height 20
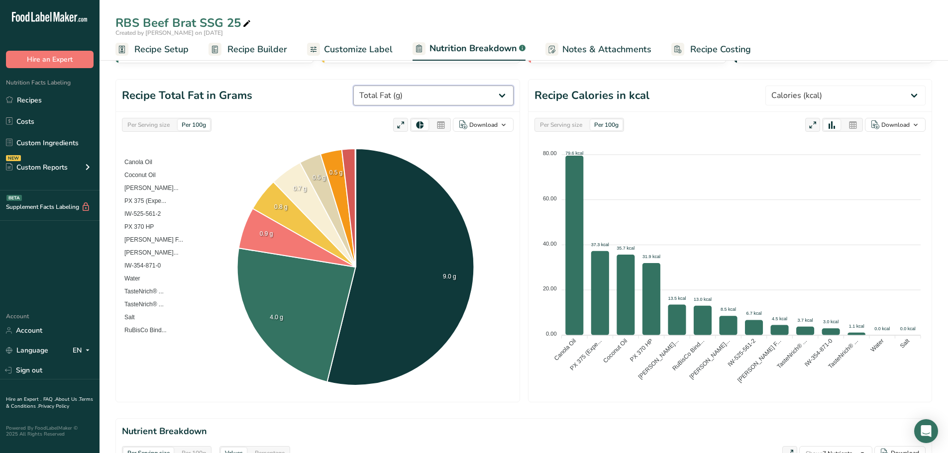
scroll to position [100, 0]
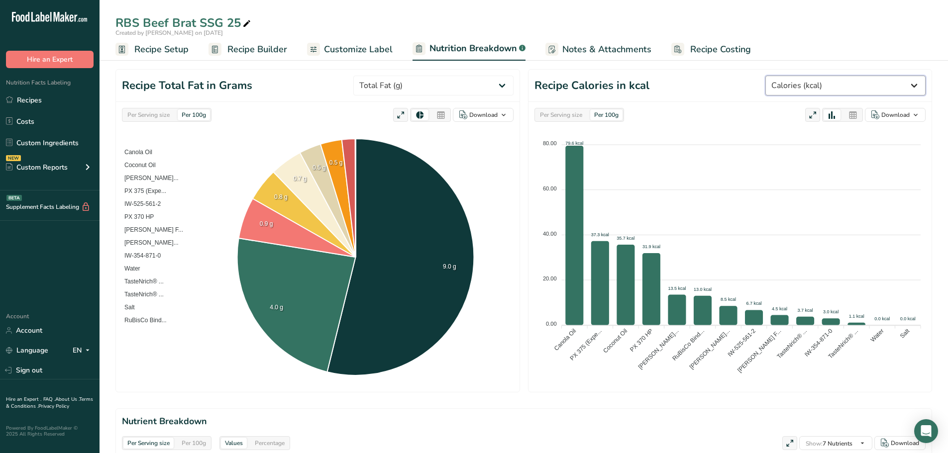
click at [840, 85] on select "Weight (g) Calories (kcal) Energy KJ (kj) Total Fat (g) Saturated Fat (g) Trans…" at bounding box center [845, 86] width 160 height 20
click at [803, 76] on select "Weight (g) Calories (kcal) Energy KJ (kj) Total Fat (g) Saturated Fat (g) Trans…" at bounding box center [845, 86] width 160 height 20
click at [792, 42] on ul "Recipe Setup Recipe Builder Customize Label Nutrition Breakdown .a-a{fill:#3473…" at bounding box center [524, 48] width 848 height 23
click at [856, 83] on select "Weight (g) Calories (kcal) Energy KJ (kj) Total Fat (g) Saturated Fat (g) Trans…" at bounding box center [845, 86] width 160 height 20
select select "Weight"
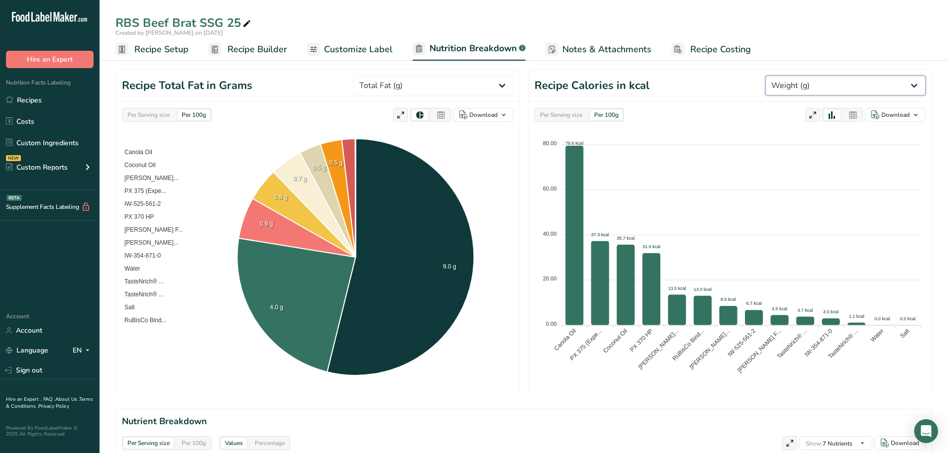
click at [803, 76] on select "Weight (g) Calories (kcal) Energy KJ (kj) Total Fat (g) Saturated Fat (g) Trans…" at bounding box center [845, 86] width 160 height 20
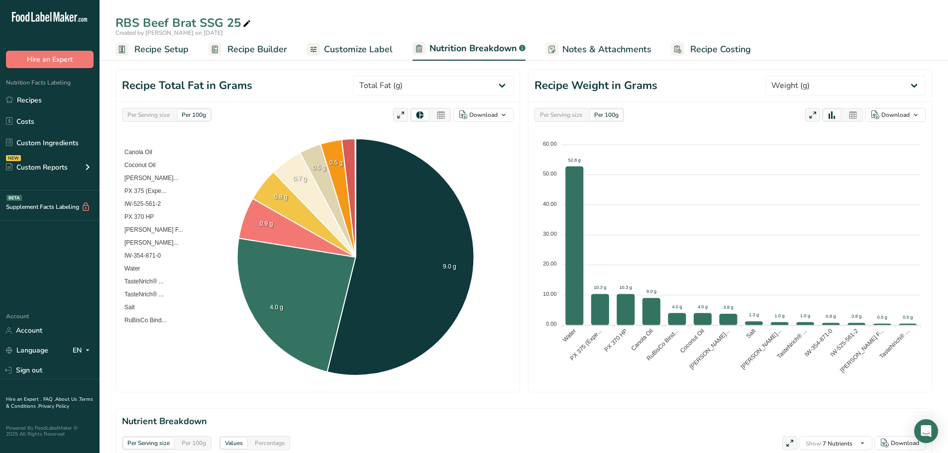
click at [269, 50] on span "Recipe Builder" at bounding box center [257, 49] width 60 height 13
